Goal: Navigation & Orientation: Find specific page/section

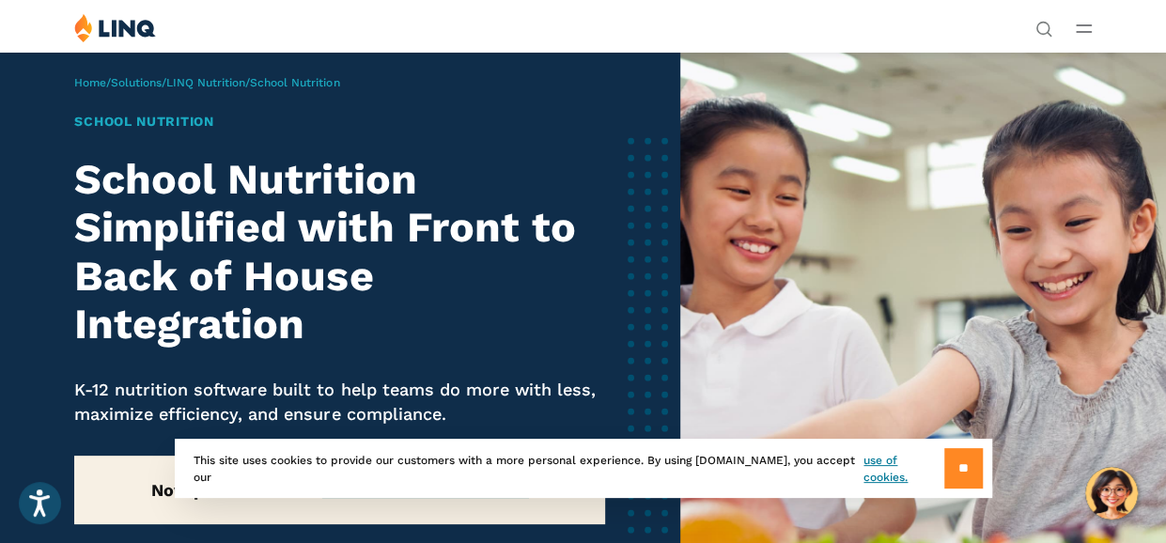
click at [953, 456] on input "**" at bounding box center [963, 468] width 39 height 40
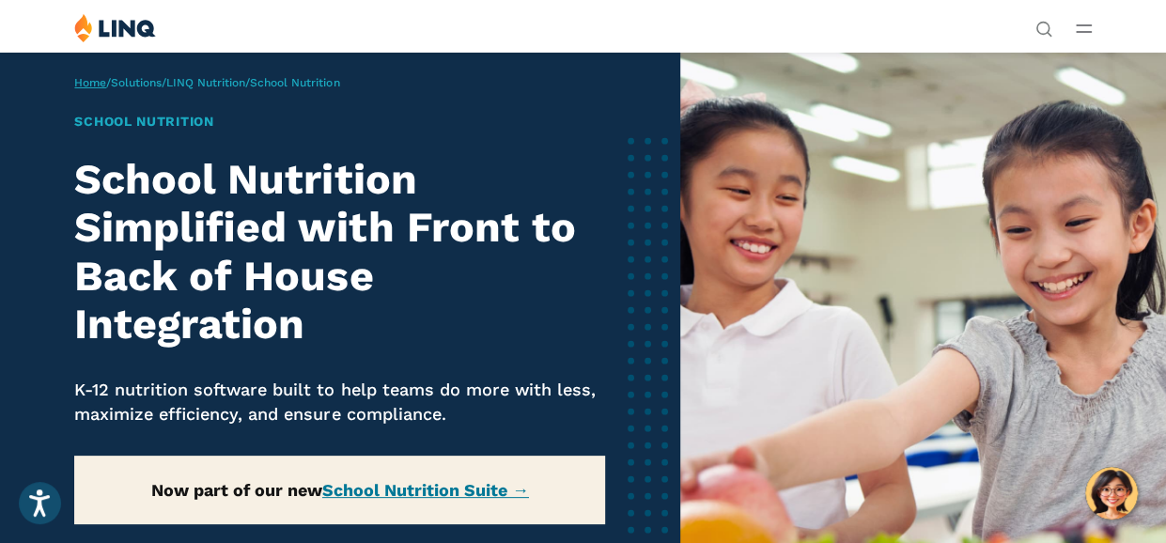
click at [89, 85] on link "Home" at bounding box center [90, 82] width 32 height 13
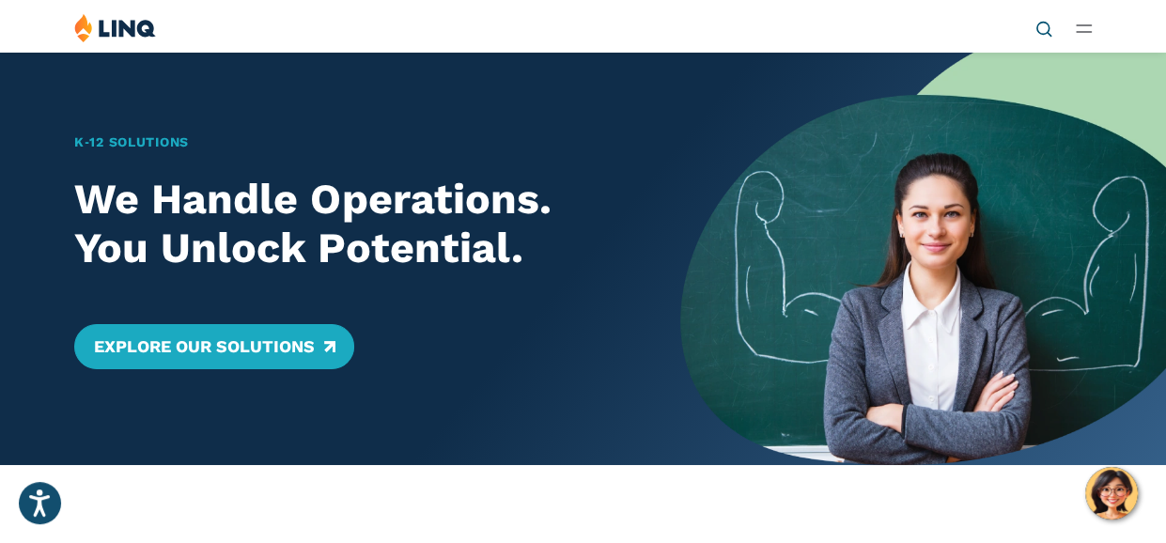
click at [1037, 25] on icon "Open Search Bar" at bounding box center [1043, 29] width 17 height 17
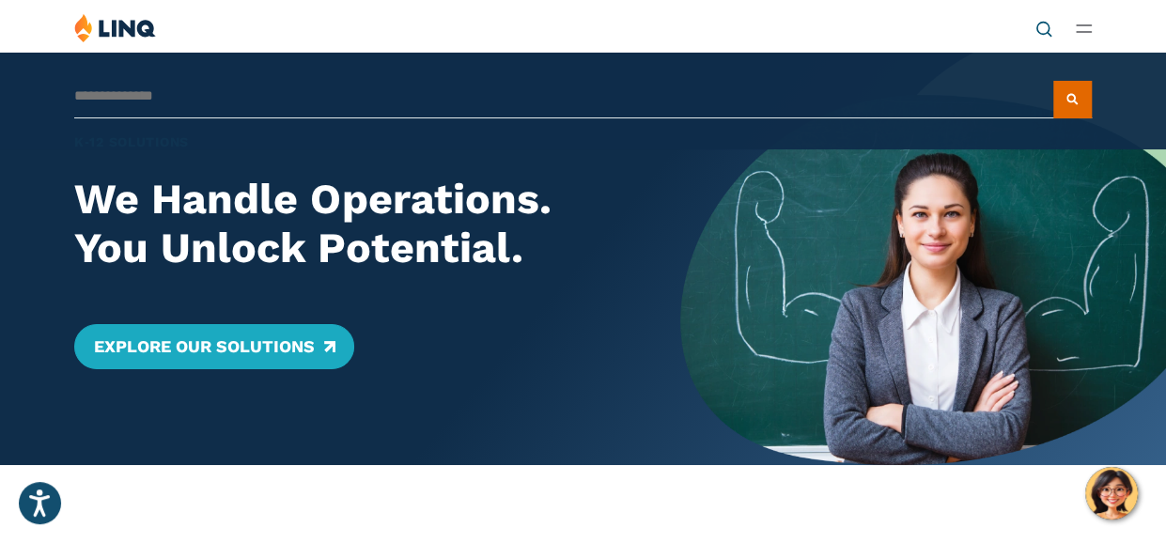
click at [1097, 27] on div "Solutions Nutrition Overview NEW School Nutrition Suite School Nutrition State …" at bounding box center [583, 31] width 1166 height 36
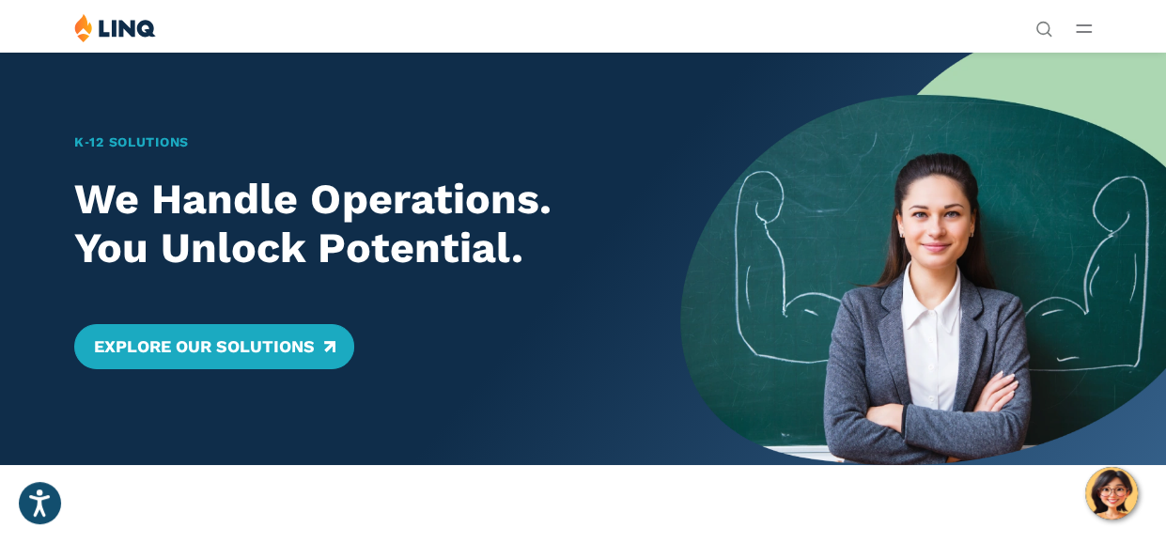
click at [1094, 27] on div "Solutions Nutrition Overview NEW School Nutrition Suite School Nutrition State …" at bounding box center [583, 31] width 1166 height 36
click at [1088, 29] on icon "Open Main Menu" at bounding box center [1084, 28] width 16 height 8
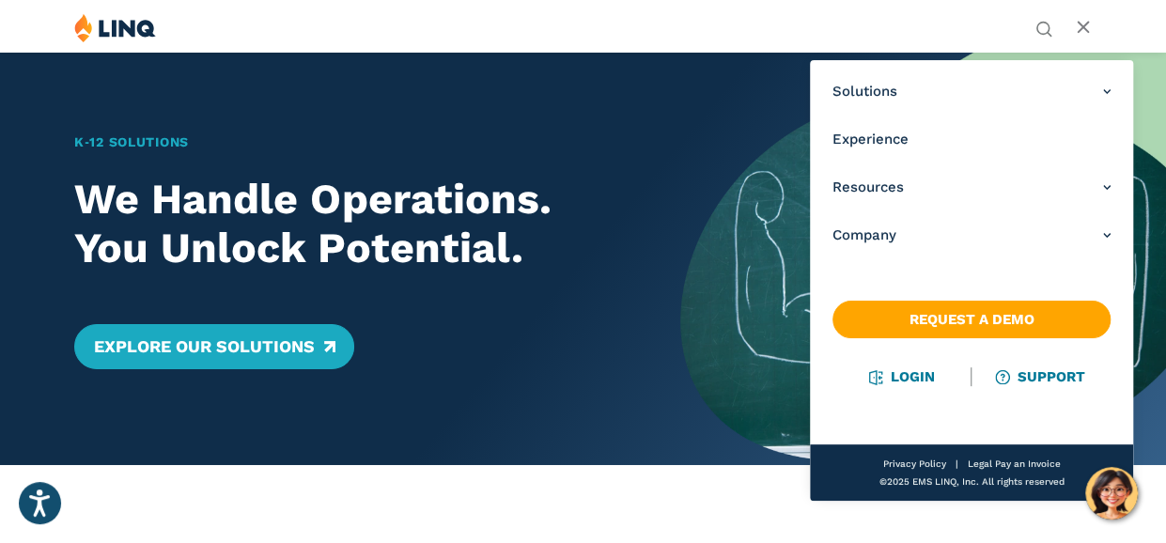
click at [1082, 29] on icon "Open Main Menu" at bounding box center [1084, 28] width 16 height 8
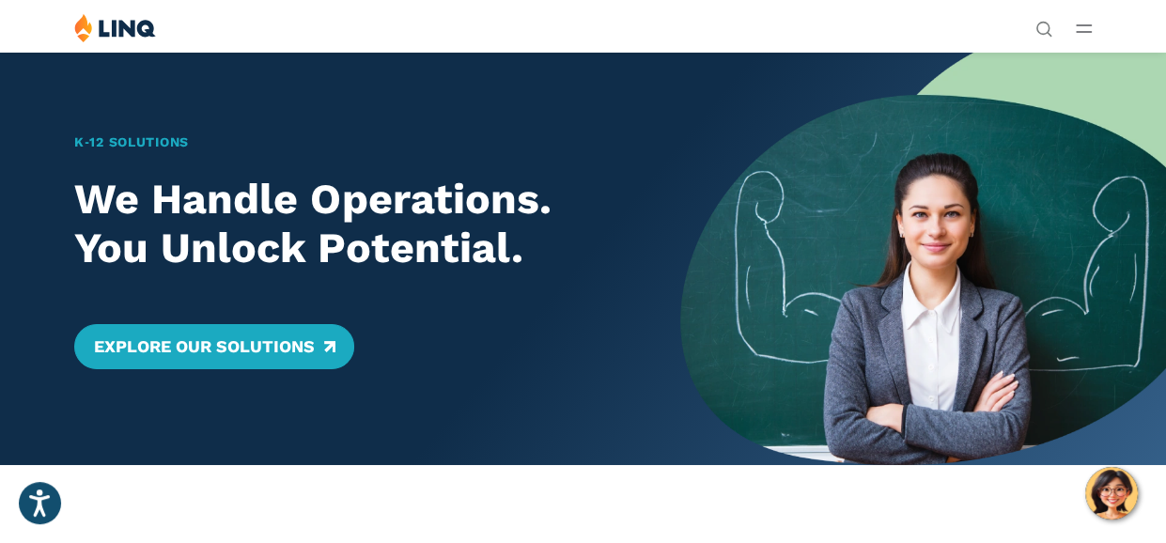
scroll to position [94, 0]
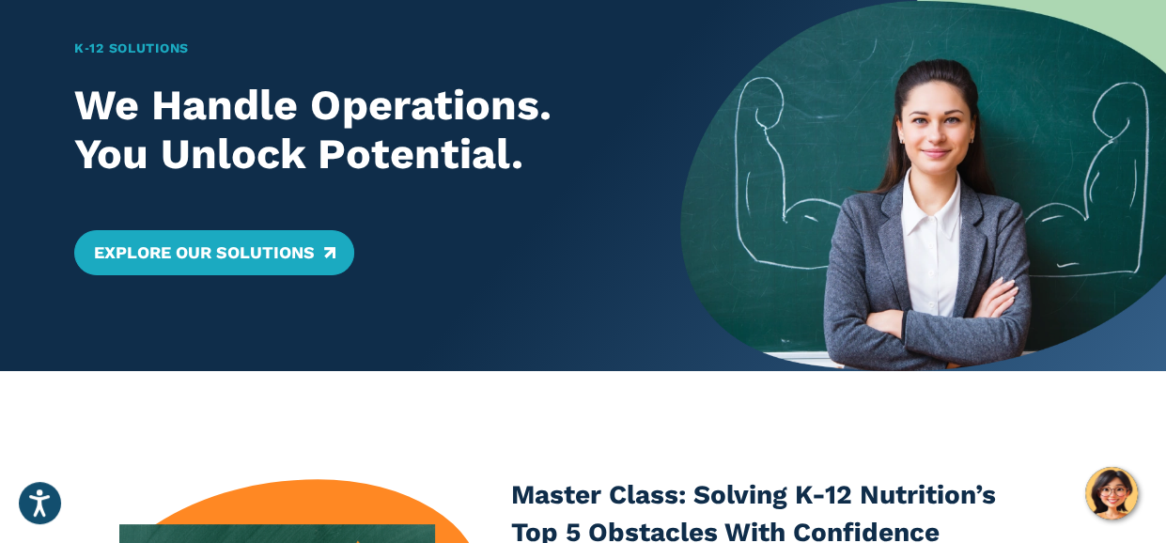
drag, startPoint x: 671, startPoint y: 252, endPoint x: 447, endPoint y: 358, distance: 247.5
click at [447, 358] on div "K‑12 Solutions We Handle Operations. You Unlock Potential. Explore Our Solutions" at bounding box center [340, 164] width 680 height 413
